Goal: Ask a question: Seek information or help from site administrators or community

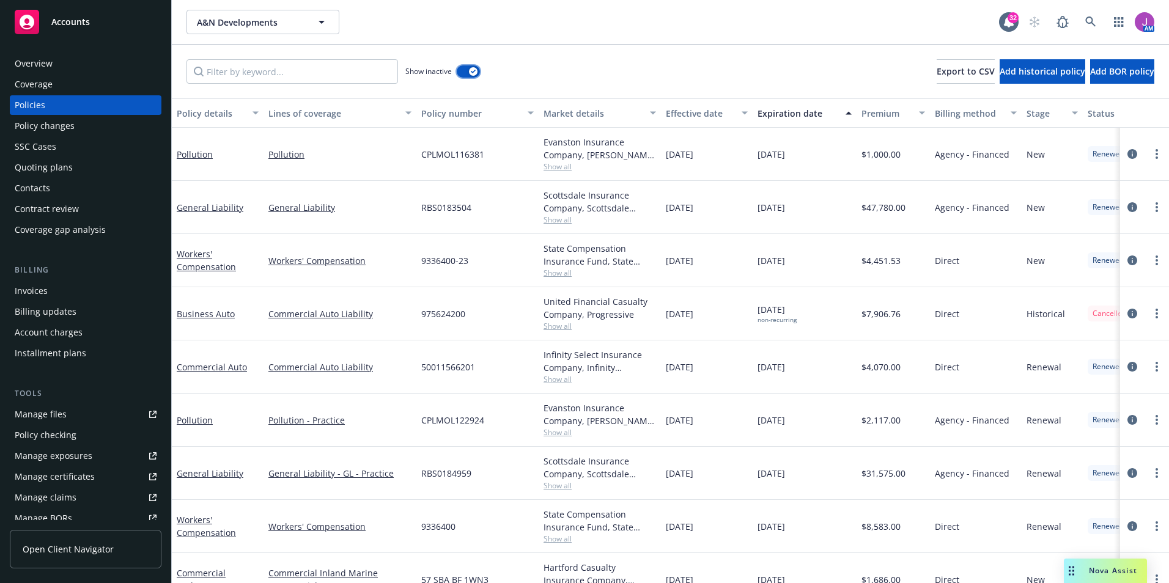
click at [465, 74] on button "button" at bounding box center [468, 71] width 23 height 12
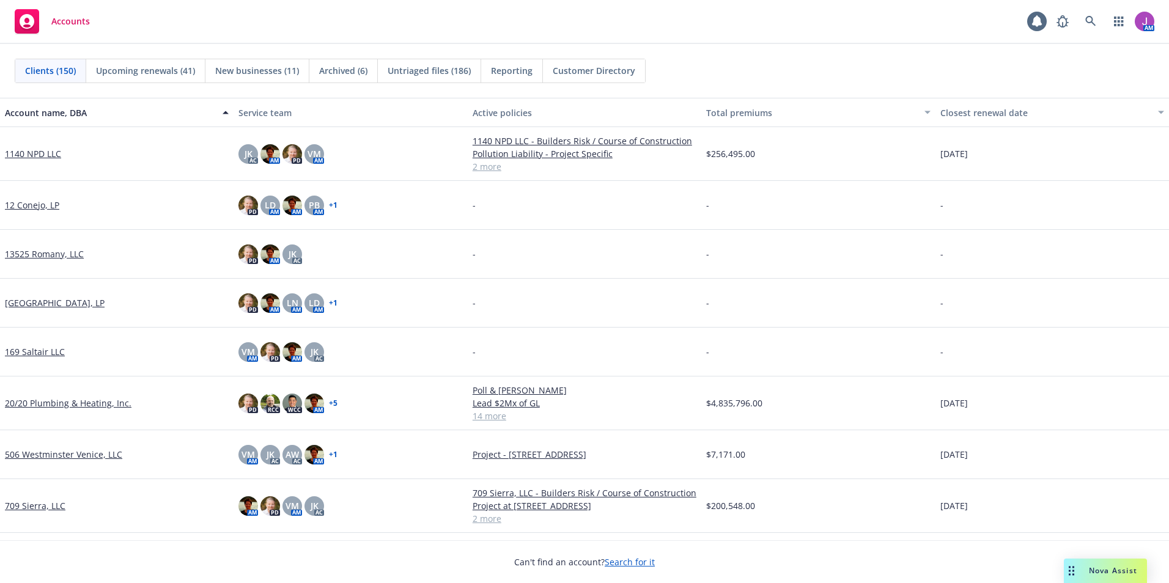
click at [1101, 565] on span "Nova Assist" at bounding box center [1113, 570] width 48 height 10
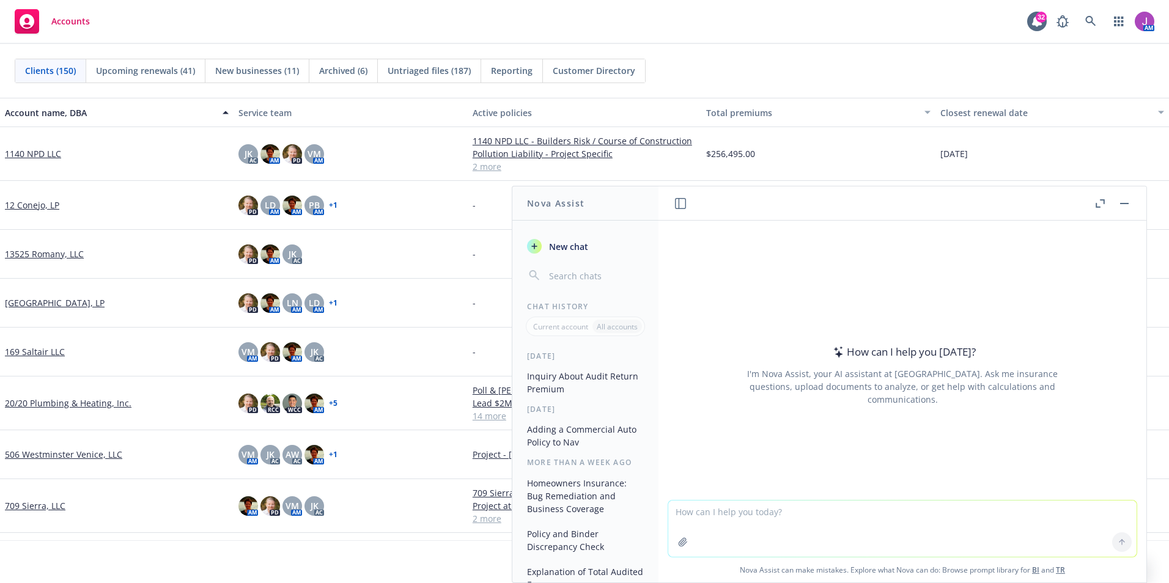
click at [682, 545] on icon "button" at bounding box center [683, 542] width 10 height 10
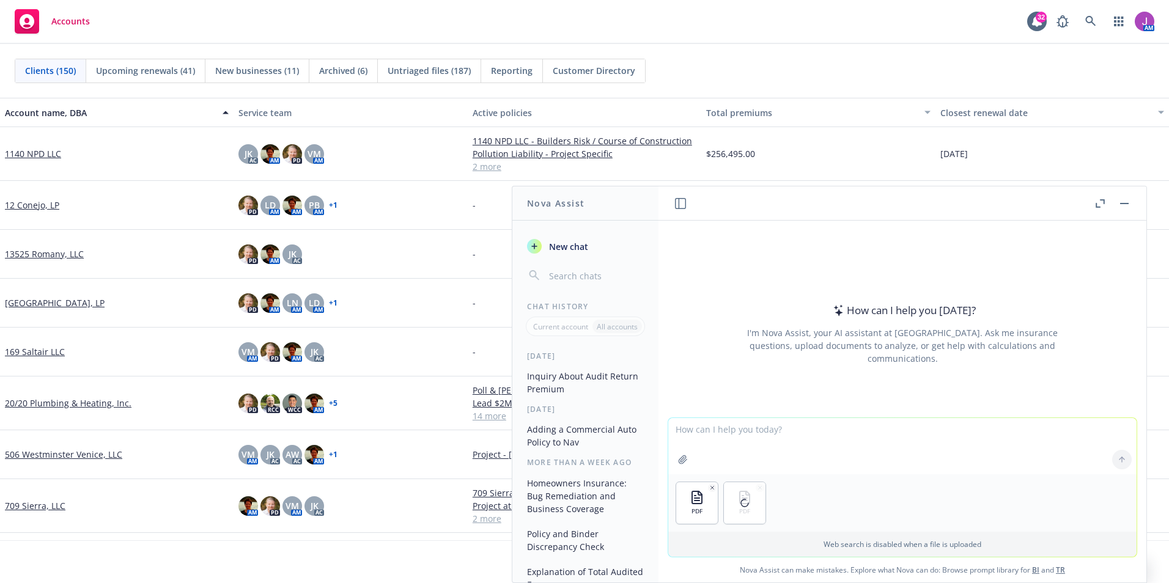
click at [701, 435] on textarea at bounding box center [902, 446] width 468 height 56
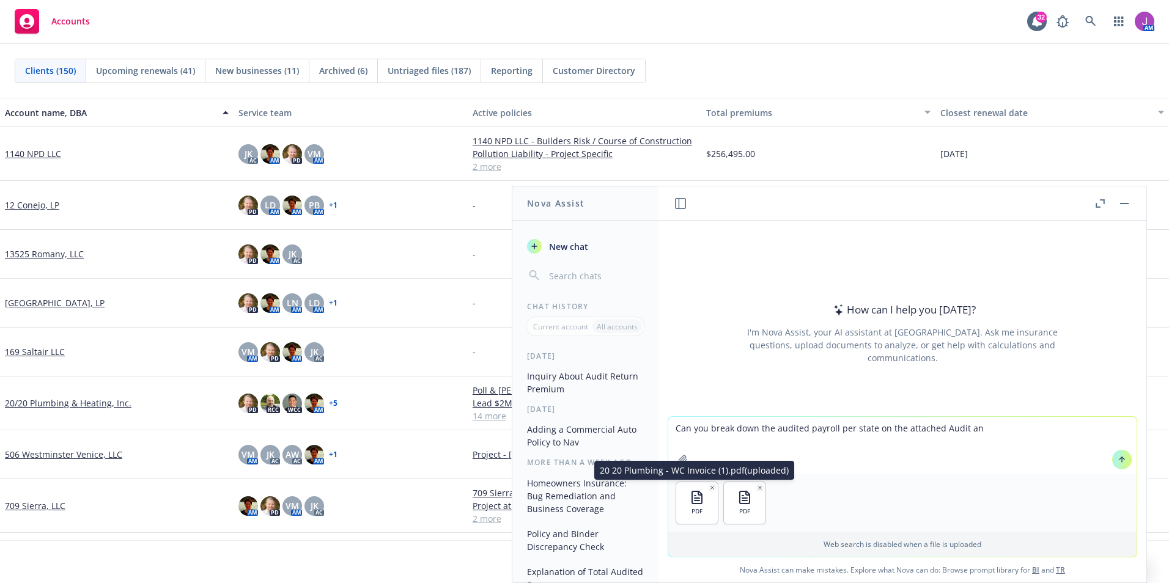
click at [709, 486] on icon "button" at bounding box center [712, 488] width 6 height 6
click at [974, 428] on textarea "Can you break down the audited payroll per state on the attached Audit an" at bounding box center [902, 445] width 468 height 57
click at [870, 427] on textarea "Can you break down the audited payroll per state on the attached Audit" at bounding box center [902, 445] width 468 height 57
type textarea "Can you break down the audited payroll per state ([US_STATE], CA & NV) on the a…"
